Goal: Task Accomplishment & Management: Use online tool/utility

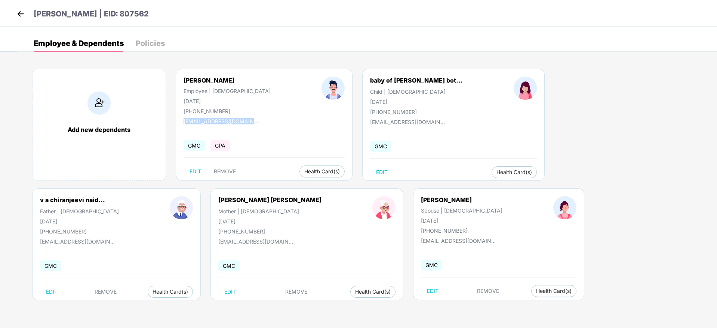
click at [22, 13] on img at bounding box center [20, 13] width 11 height 11
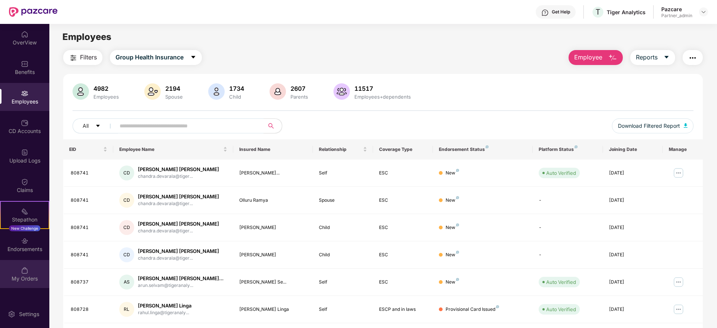
click at [21, 262] on div "My Orders" at bounding box center [24, 274] width 49 height 28
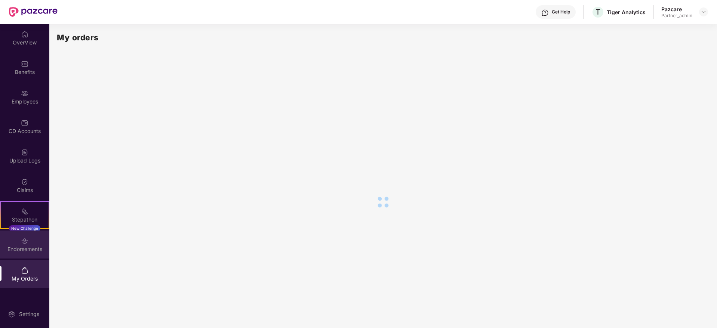
click at [37, 245] on div "Endorsements" at bounding box center [24, 245] width 49 height 28
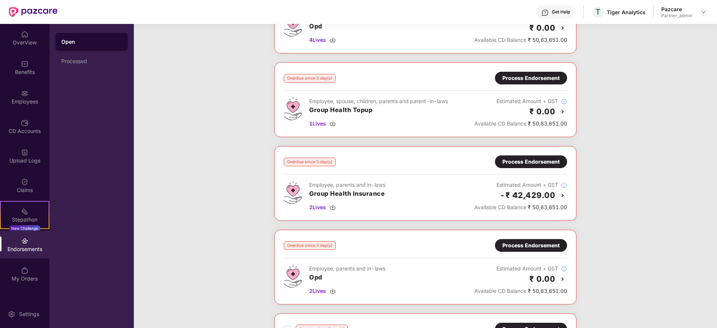
scroll to position [112, 0]
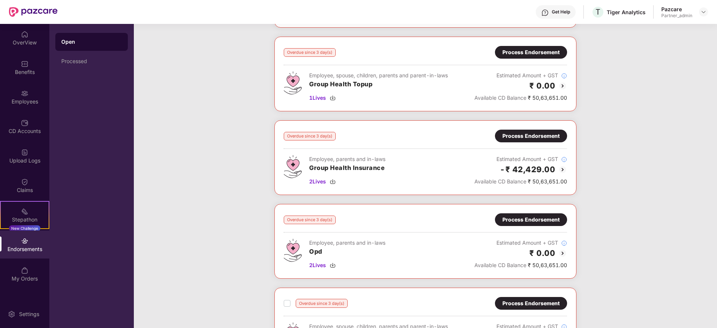
click at [522, 136] on div "Process Endorsement" at bounding box center [531, 136] width 57 height 8
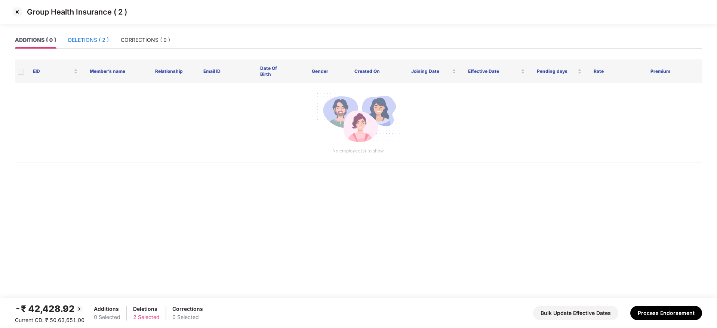
click at [96, 39] on div "DELETIONS ( 2 )" at bounding box center [88, 40] width 41 height 8
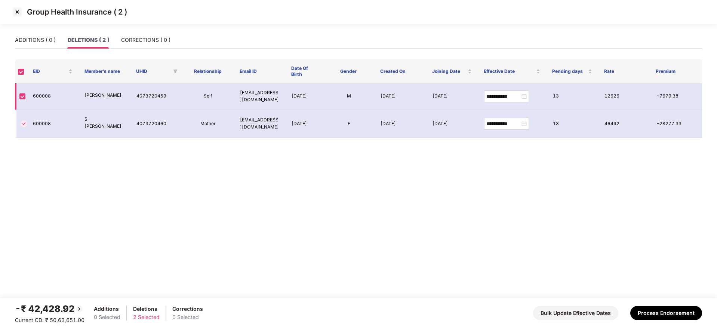
click at [33, 98] on td "600008" at bounding box center [53, 96] width 52 height 27
copy td "600008"
click at [668, 314] on button "Process Endorsement" at bounding box center [666, 313] width 72 height 14
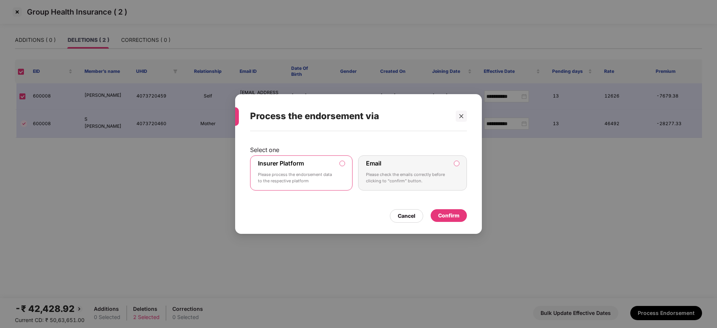
click at [454, 216] on div "Confirm" at bounding box center [448, 216] width 21 height 8
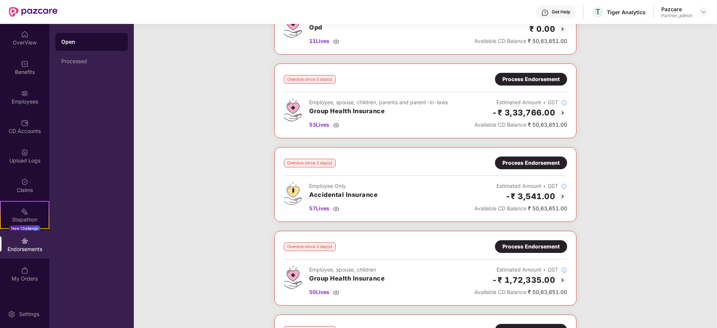
scroll to position [280, 0]
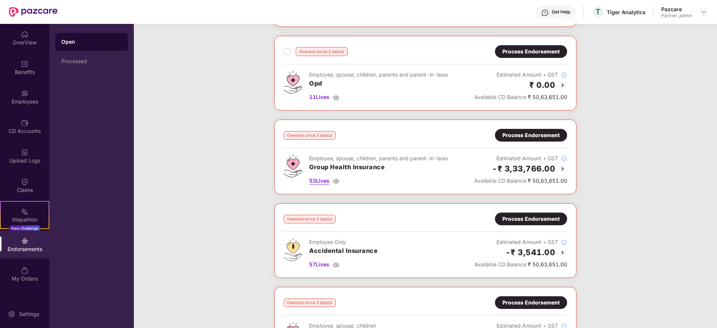
click at [338, 182] on img at bounding box center [336, 181] width 6 height 6
click at [521, 138] on div "Process Endorsement" at bounding box center [531, 135] width 57 height 8
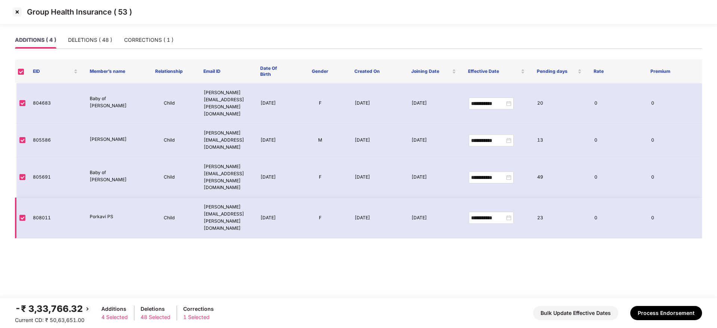
click at [552, 198] on td "23" at bounding box center [559, 218] width 57 height 40
click at [103, 40] on div "DELETIONS ( 48 )" at bounding box center [90, 40] width 44 height 8
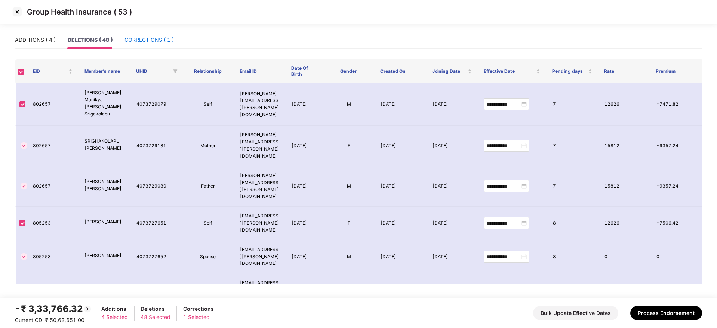
click at [144, 37] on div "CORRECTIONS ( 1 )" at bounding box center [149, 40] width 49 height 8
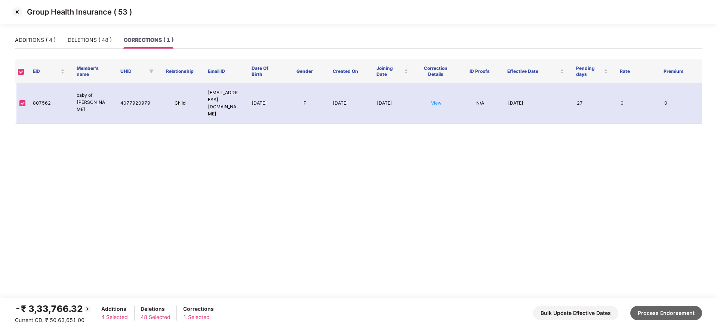
click at [657, 314] on button "Process Endorsement" at bounding box center [666, 313] width 72 height 14
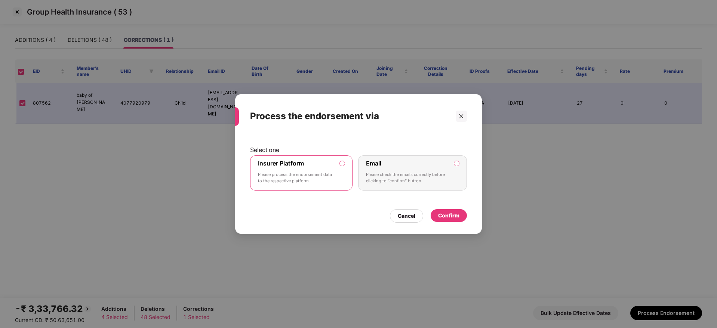
click at [451, 215] on div "Confirm" at bounding box center [448, 216] width 21 height 8
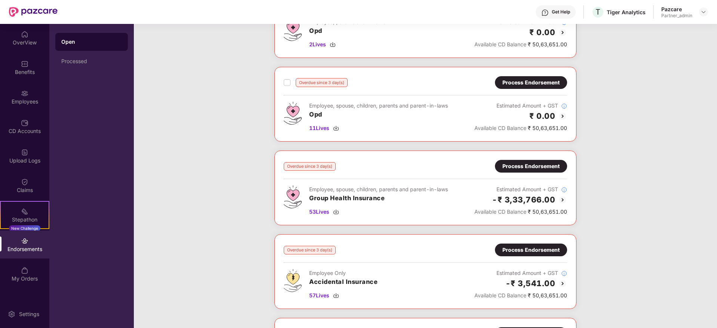
scroll to position [224, 0]
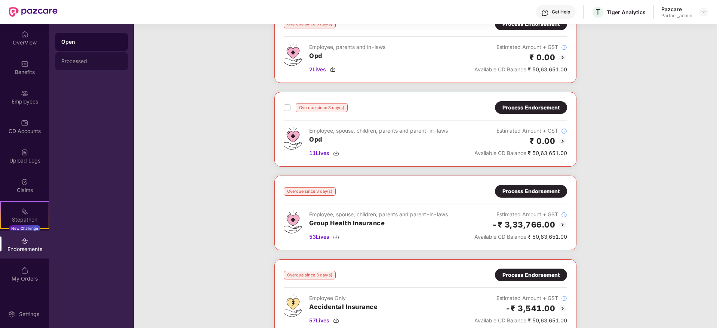
click at [77, 58] on div "Processed" at bounding box center [91, 61] width 73 height 18
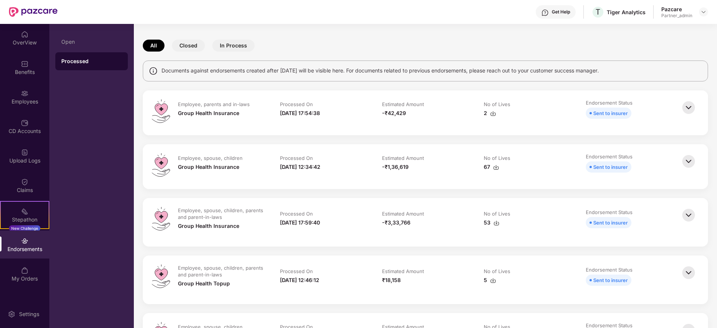
scroll to position [0, 0]
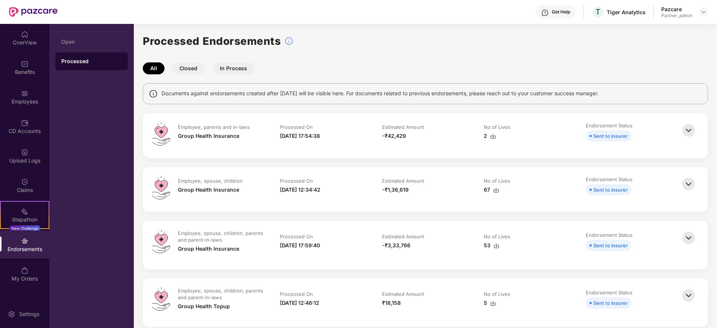
drag, startPoint x: 301, startPoint y: 242, endPoint x: 336, endPoint y: 242, distance: 35.2
click at [336, 242] on div "[DATE] 17:59:40" at bounding box center [323, 246] width 87 height 8
click at [86, 45] on div "Open" at bounding box center [91, 42] width 73 height 18
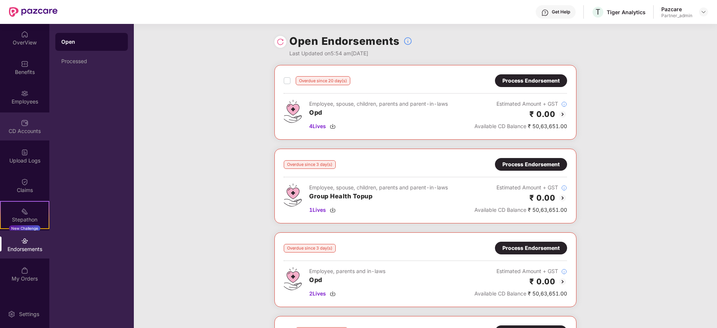
click at [25, 125] on img at bounding box center [24, 122] width 7 height 7
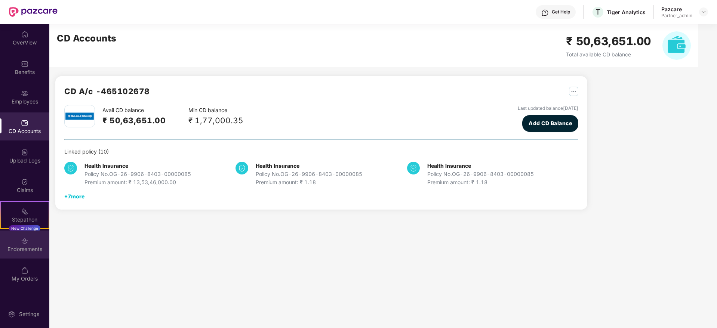
click at [29, 253] on div "Endorsements" at bounding box center [24, 245] width 49 height 28
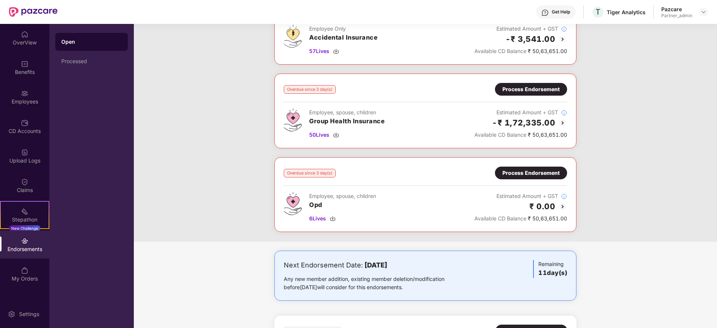
scroll to position [393, 0]
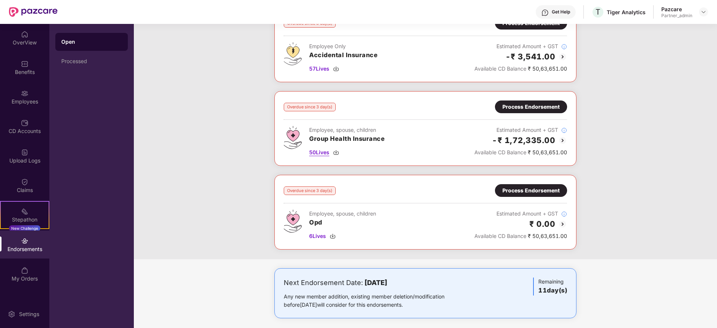
click at [337, 153] on img at bounding box center [336, 153] width 6 height 6
click at [522, 108] on div "Process Endorsement" at bounding box center [531, 107] width 57 height 8
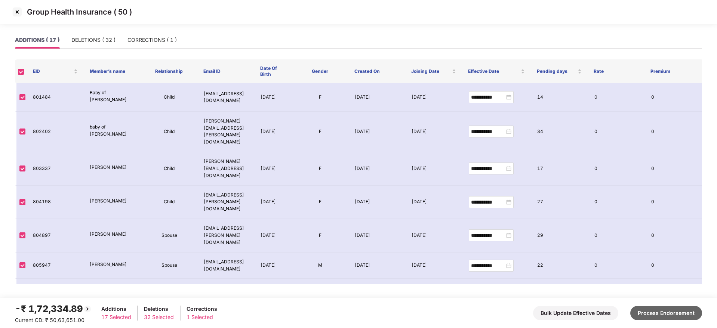
click at [674, 312] on button "Process Endorsement" at bounding box center [666, 313] width 72 height 14
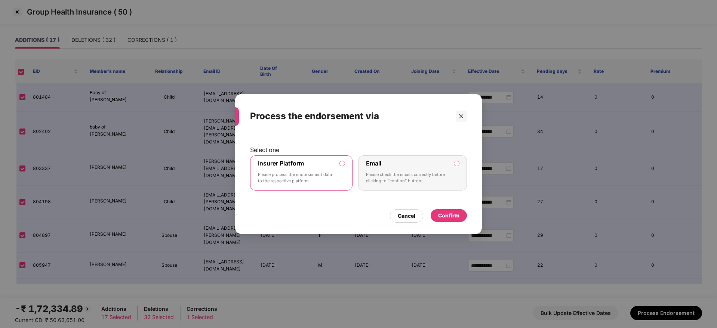
click at [451, 218] on div "Confirm" at bounding box center [448, 216] width 21 height 8
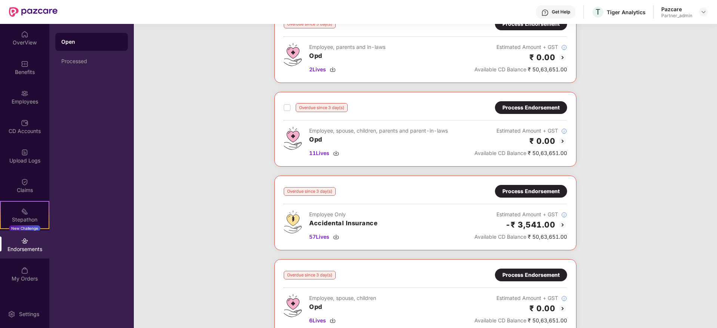
scroll to position [0, 0]
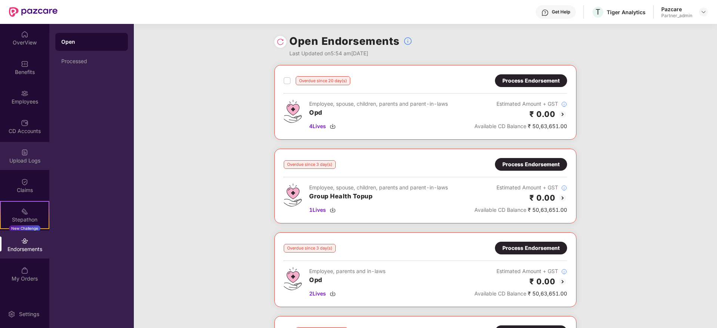
click at [19, 156] on div "Upload Logs" at bounding box center [24, 156] width 49 height 28
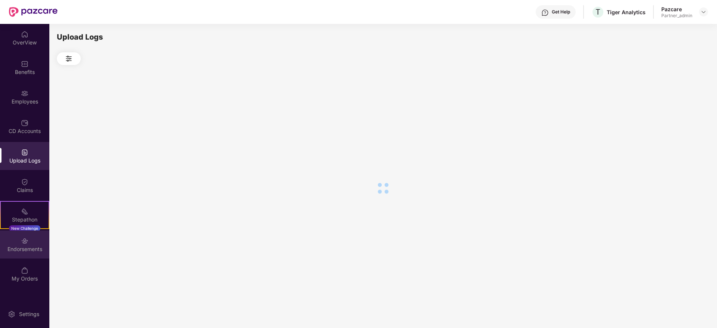
click at [25, 240] on img at bounding box center [24, 240] width 7 height 7
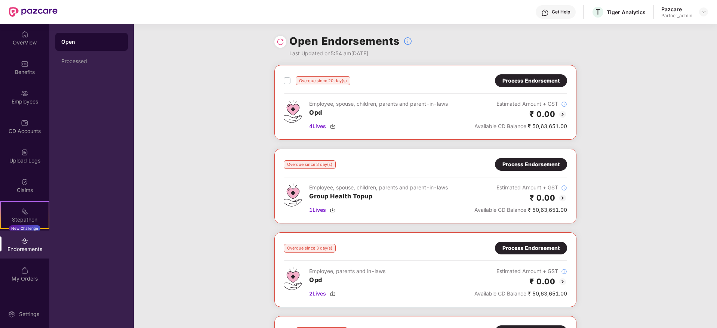
click at [512, 159] on div "Process Endorsement" at bounding box center [531, 164] width 72 height 13
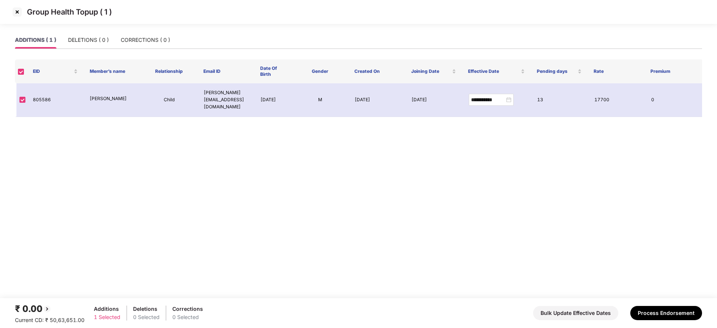
click at [14, 13] on img at bounding box center [17, 12] width 12 height 12
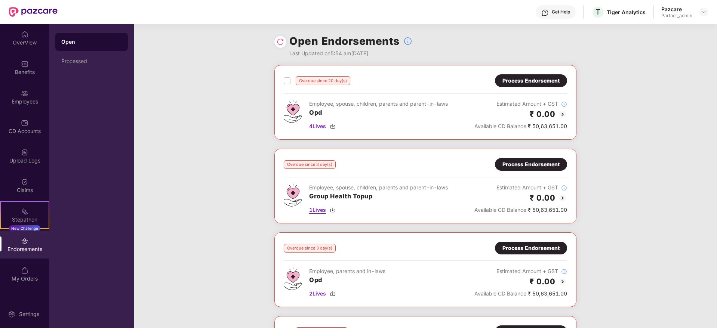
click at [335, 210] on img at bounding box center [333, 210] width 6 height 6
click at [526, 165] on div "Process Endorsement" at bounding box center [531, 164] width 57 height 8
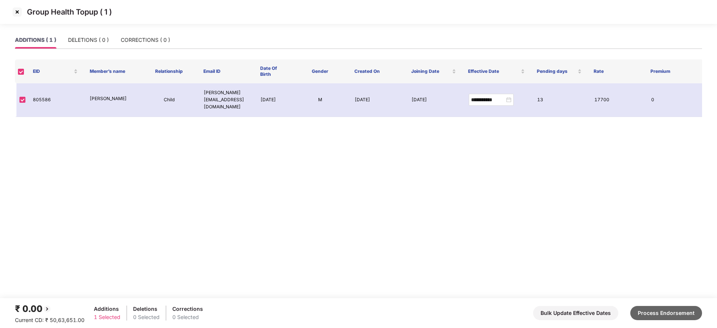
click at [661, 312] on button "Process Endorsement" at bounding box center [666, 313] width 72 height 14
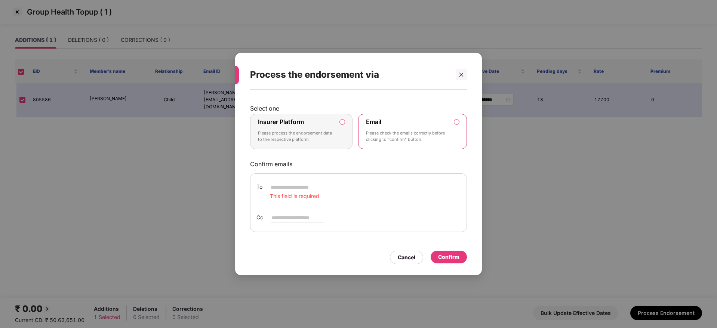
click at [332, 134] on p "Please process the endorsement data to the respective platform" at bounding box center [296, 136] width 76 height 13
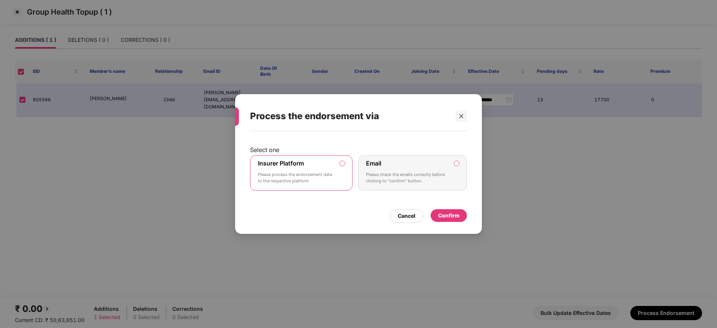
click at [456, 217] on div "Confirm" at bounding box center [448, 216] width 21 height 8
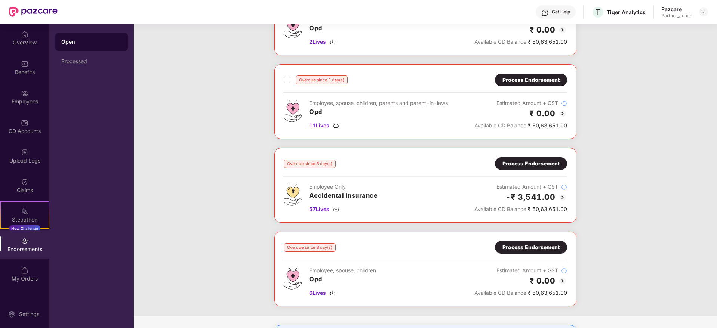
scroll to position [224, 0]
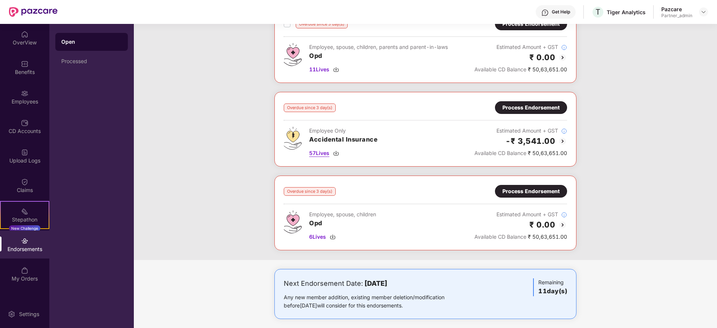
click at [338, 152] on img at bounding box center [336, 153] width 6 height 6
click at [514, 108] on div "Process Endorsement" at bounding box center [531, 108] width 57 height 8
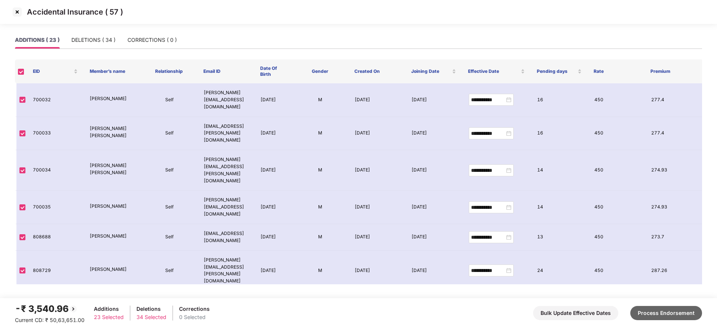
click at [660, 314] on button "Process Endorsement" at bounding box center [666, 313] width 72 height 14
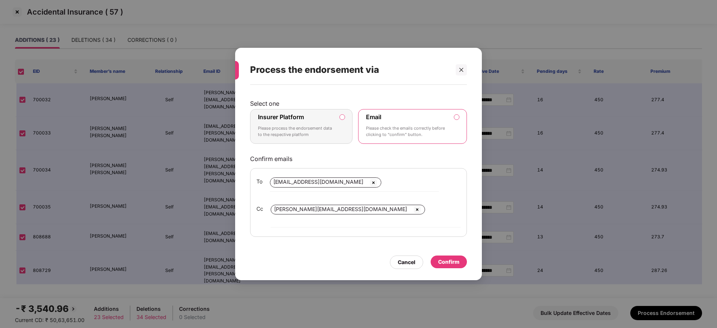
click at [325, 138] on p "Please process the endorsement data to the respective platform" at bounding box center [296, 131] width 76 height 13
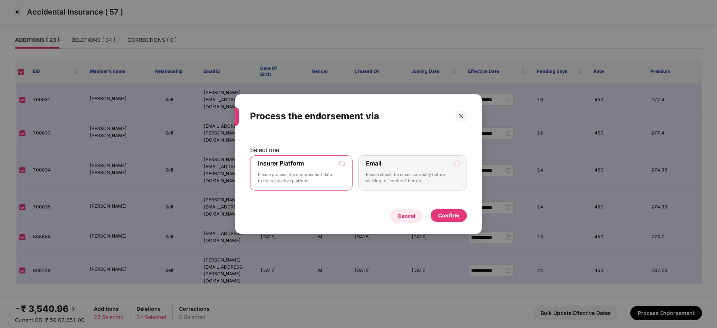
click at [402, 212] on div "Cancel" at bounding box center [407, 216] width 18 height 8
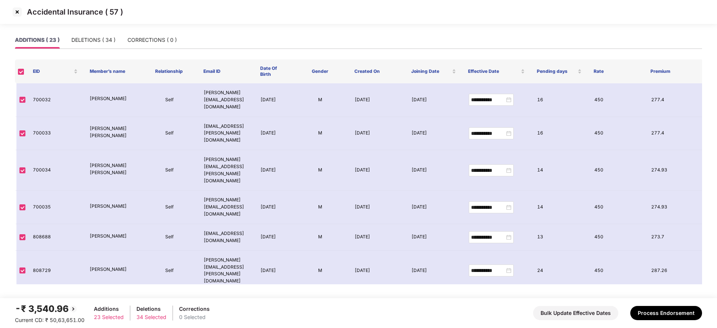
scroll to position [416, 0]
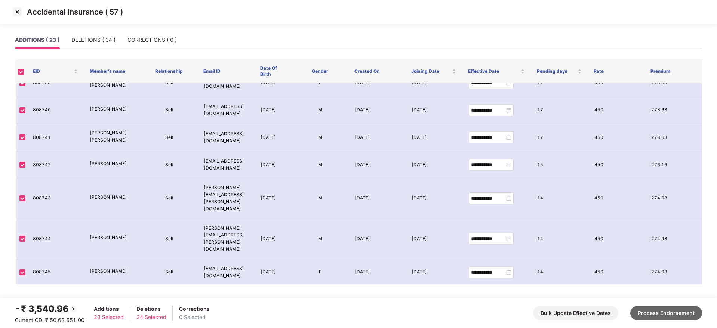
click at [694, 311] on button "Process Endorsement" at bounding box center [666, 313] width 72 height 14
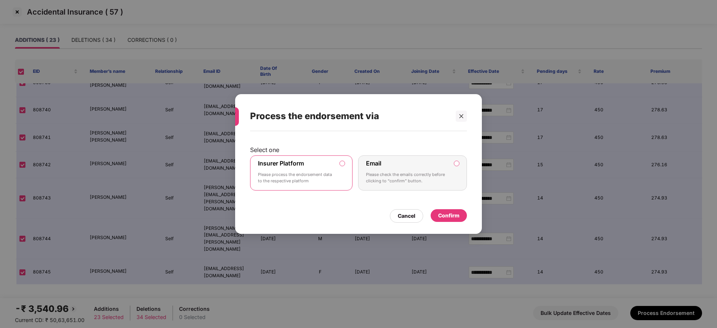
click at [456, 217] on div "Confirm" at bounding box center [448, 216] width 21 height 8
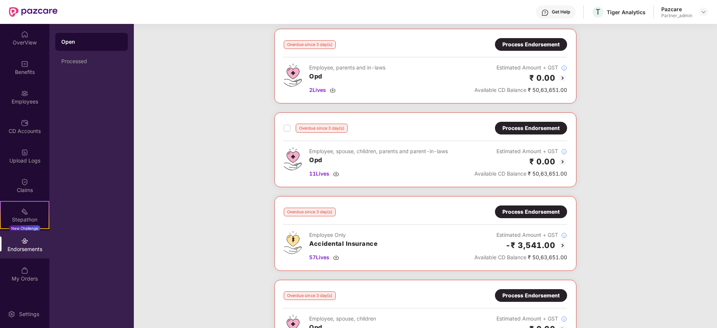
scroll to position [85, 0]
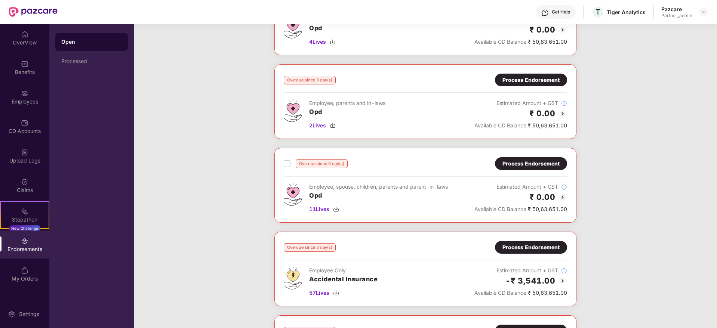
click at [531, 242] on div "Process Endorsement" at bounding box center [531, 247] width 72 height 13
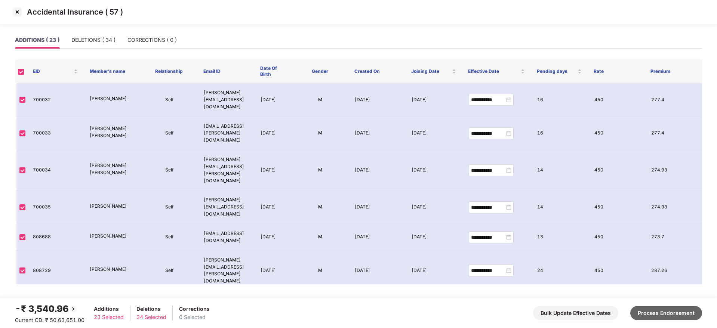
click at [655, 315] on button "Process Endorsement" at bounding box center [666, 313] width 72 height 14
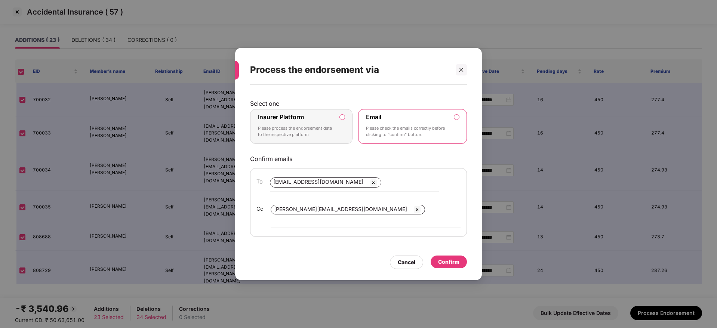
click at [337, 135] on label "Insurer Platform Please process the endorsement data to the respective platform" at bounding box center [301, 126] width 102 height 35
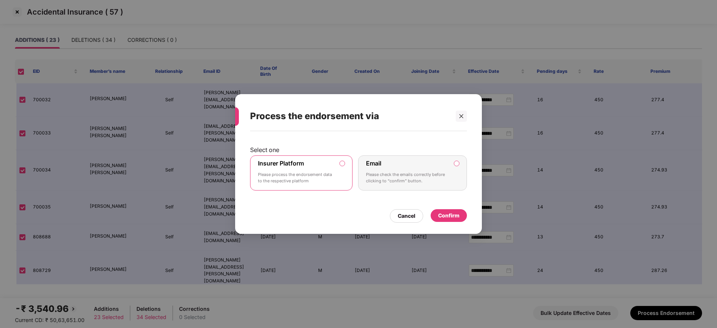
click at [455, 216] on div "Confirm" at bounding box center [448, 216] width 21 height 8
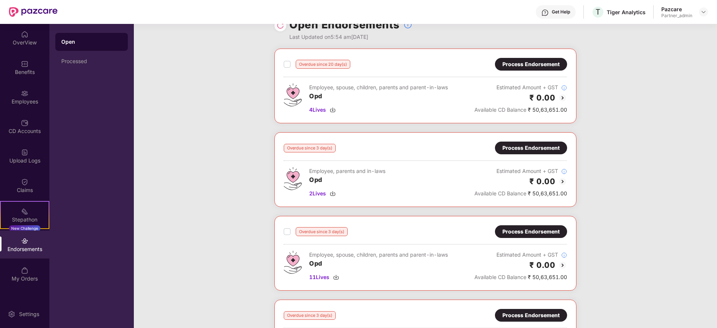
scroll to position [0, 0]
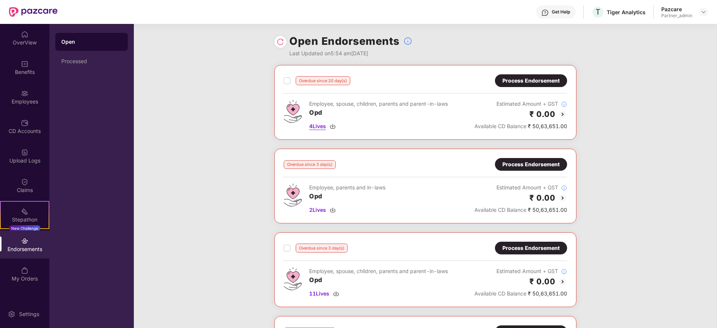
click at [335, 127] on img at bounding box center [333, 126] width 6 height 6
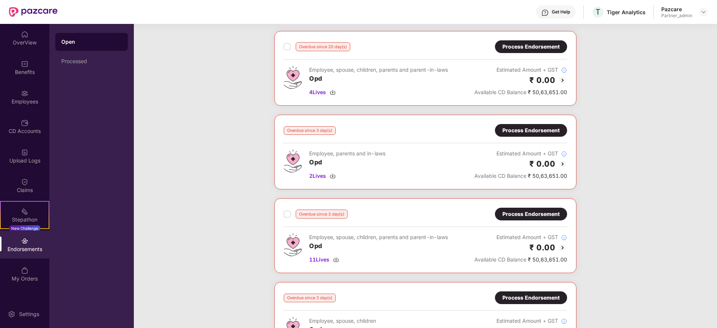
scroll to position [56, 0]
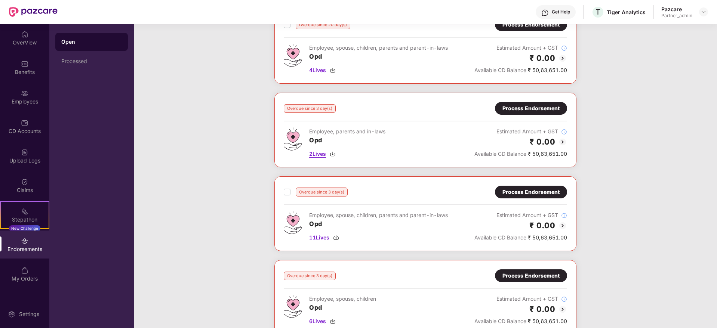
click at [332, 153] on img at bounding box center [333, 154] width 6 height 6
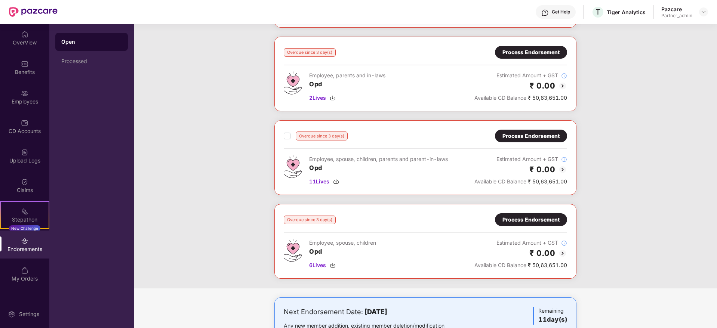
click at [336, 179] on img at bounding box center [336, 182] width 6 height 6
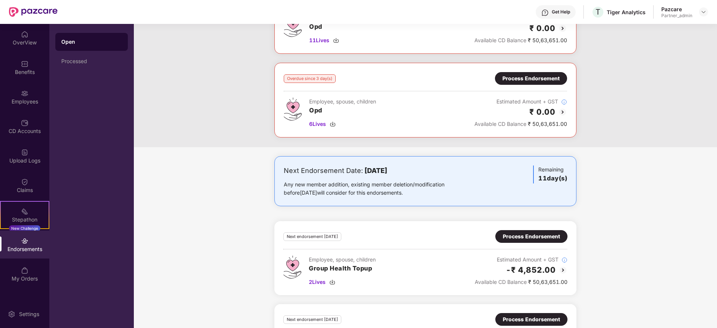
scroll to position [280, 0]
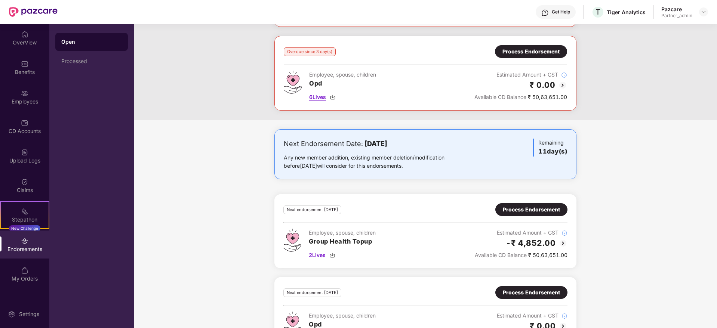
click at [333, 97] on img at bounding box center [333, 97] width 6 height 6
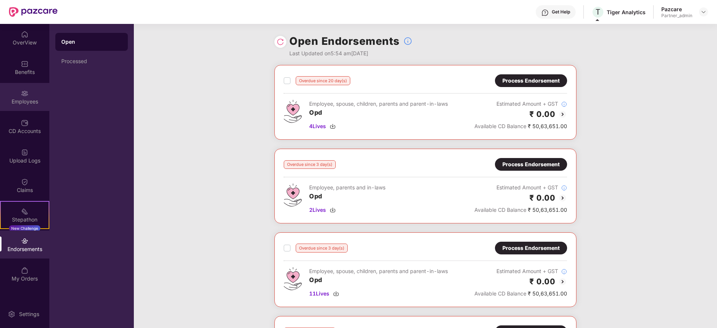
click at [27, 110] on div "Employees" at bounding box center [24, 97] width 49 height 28
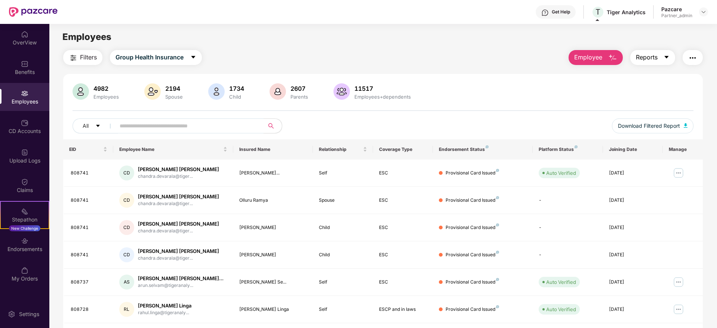
click at [664, 57] on icon "caret-down" at bounding box center [667, 57] width 6 height 6
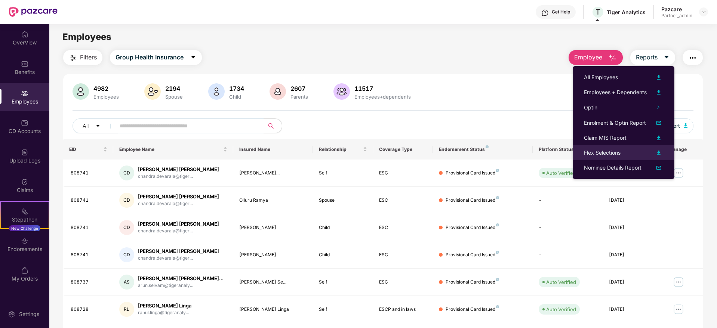
click at [619, 150] on div "Flex Selections" at bounding box center [602, 153] width 37 height 8
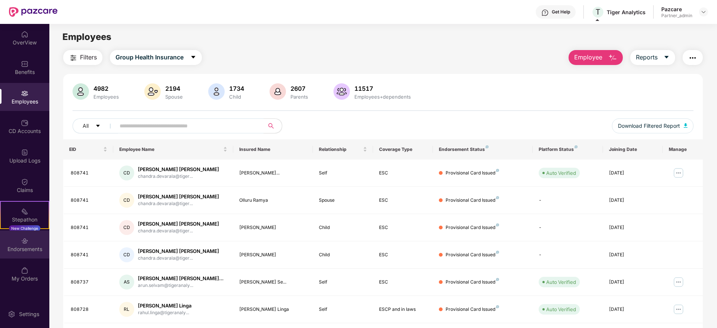
click at [30, 251] on div "Endorsements" at bounding box center [24, 249] width 49 height 7
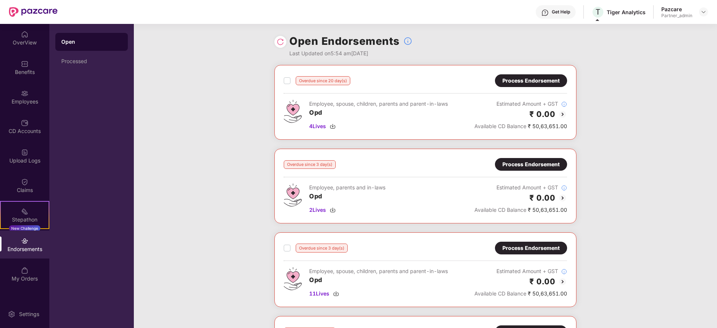
click at [540, 77] on div "Process Endorsement" at bounding box center [531, 81] width 57 height 8
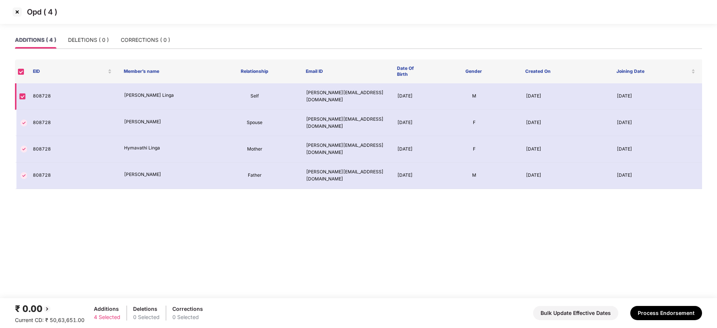
click at [37, 98] on td "808728" at bounding box center [72, 96] width 91 height 27
copy td "808728"
click at [665, 311] on button "Process Endorsement" at bounding box center [666, 313] width 72 height 14
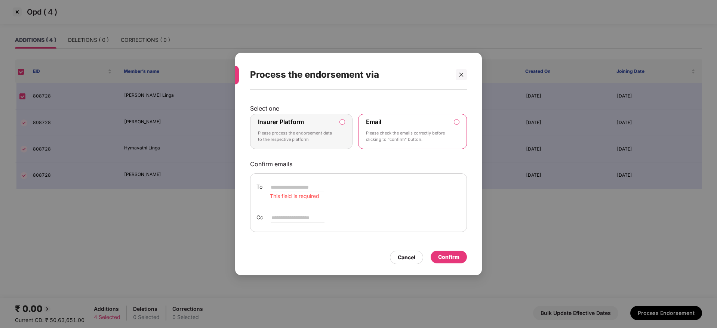
click at [324, 124] on div "Insurer Platform Please process the endorsement data to the respective platform" at bounding box center [296, 131] width 76 height 27
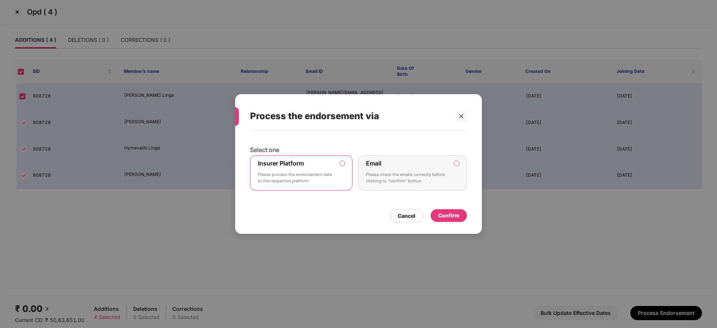
click at [455, 218] on div "Confirm" at bounding box center [448, 216] width 21 height 8
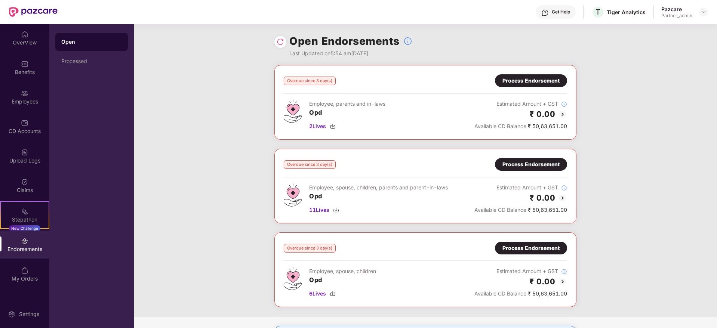
click at [540, 79] on div "Process Endorsement" at bounding box center [531, 81] width 57 height 8
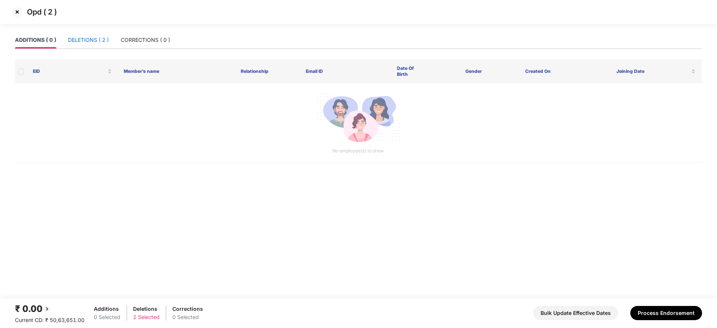
click at [85, 37] on div "DELETIONS ( 2 )" at bounding box center [88, 40] width 41 height 8
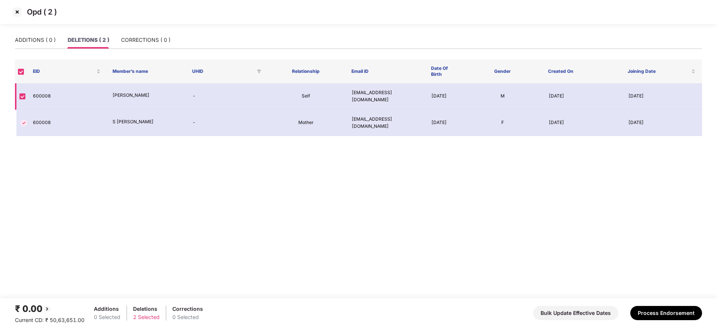
click at [35, 94] on td "600008" at bounding box center [67, 96] width 80 height 27
copy td "600008"
click at [663, 316] on button "Process Endorsement" at bounding box center [666, 313] width 72 height 14
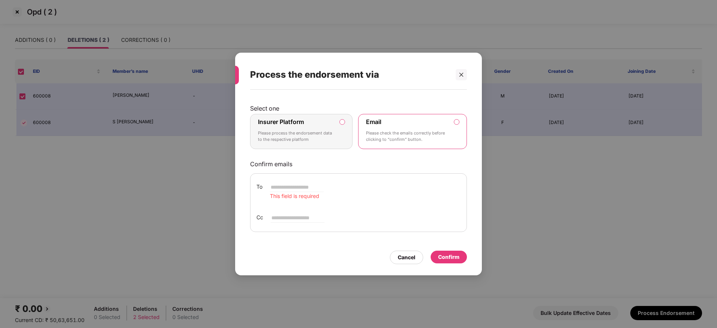
click at [303, 129] on div "Insurer Platform Please process the endorsement data to the respective platform" at bounding box center [296, 131] width 76 height 27
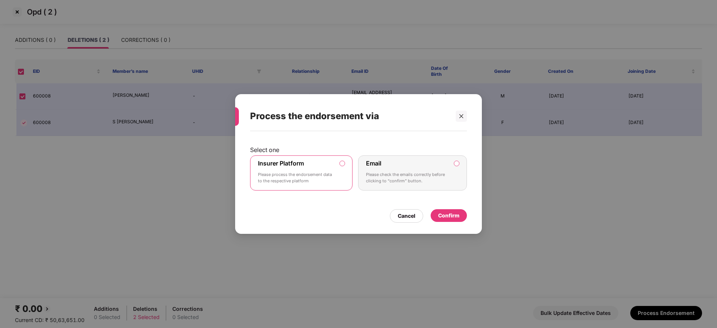
click at [453, 219] on div "Confirm" at bounding box center [449, 215] width 36 height 13
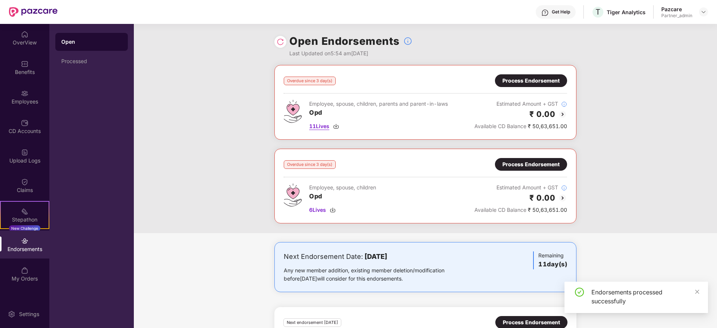
click at [338, 125] on img at bounding box center [336, 126] width 6 height 6
click at [535, 81] on div "Process Endorsement" at bounding box center [531, 81] width 57 height 8
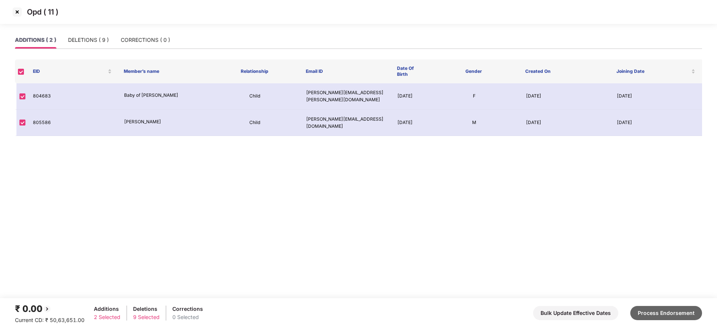
click at [693, 318] on button "Process Endorsement" at bounding box center [666, 313] width 72 height 14
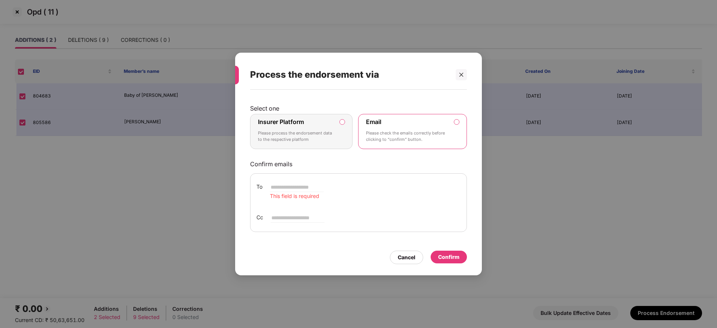
click at [325, 142] on p "Please process the endorsement data to the respective platform" at bounding box center [296, 136] width 76 height 13
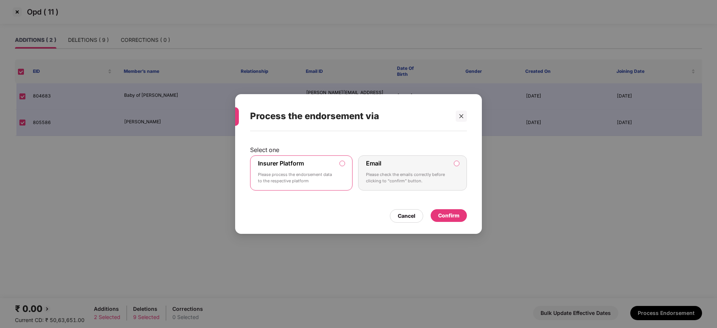
click at [457, 219] on div "Confirm" at bounding box center [448, 216] width 21 height 8
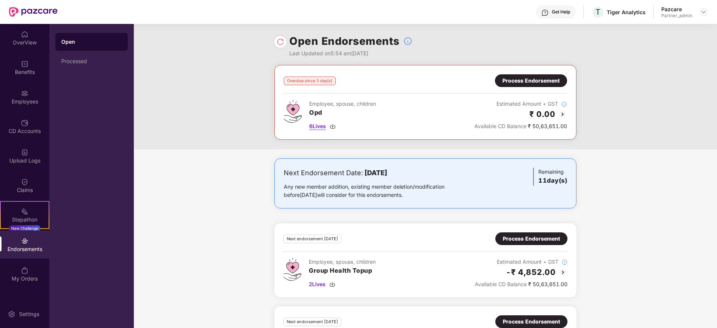
click at [335, 129] on img at bounding box center [333, 126] width 6 height 6
click at [527, 80] on div "Process Endorsement" at bounding box center [531, 81] width 57 height 8
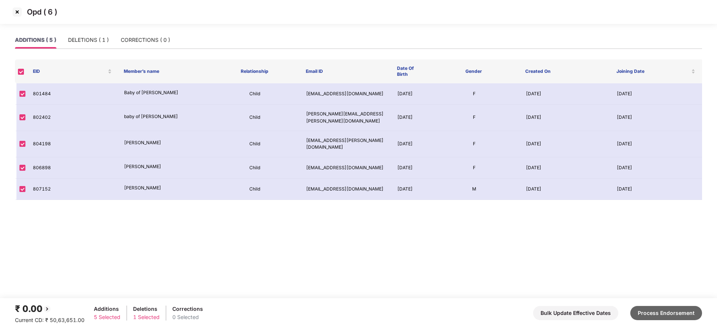
click at [680, 307] on button "Process Endorsement" at bounding box center [666, 313] width 72 height 14
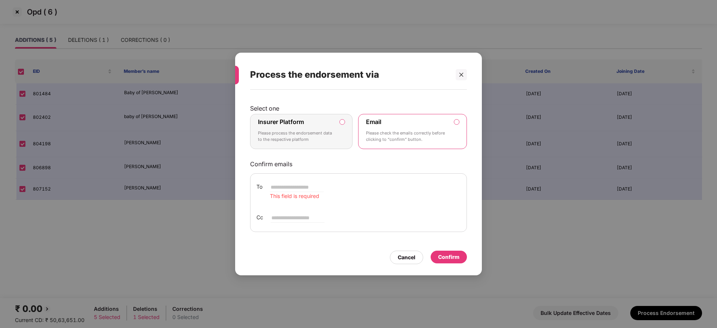
click at [292, 130] on p "Please process the endorsement data to the respective platform" at bounding box center [296, 136] width 76 height 13
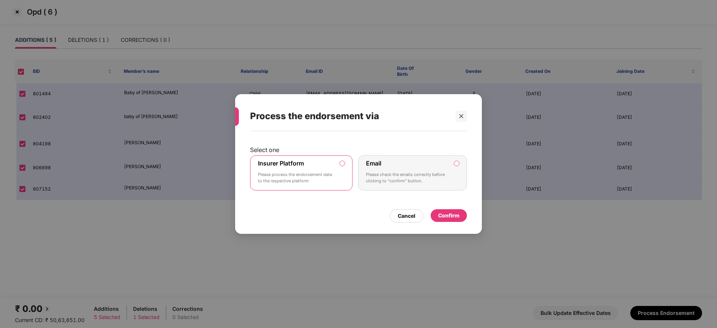
click at [456, 219] on div "Confirm" at bounding box center [448, 216] width 21 height 8
